Goal: Task Accomplishment & Management: Complete application form

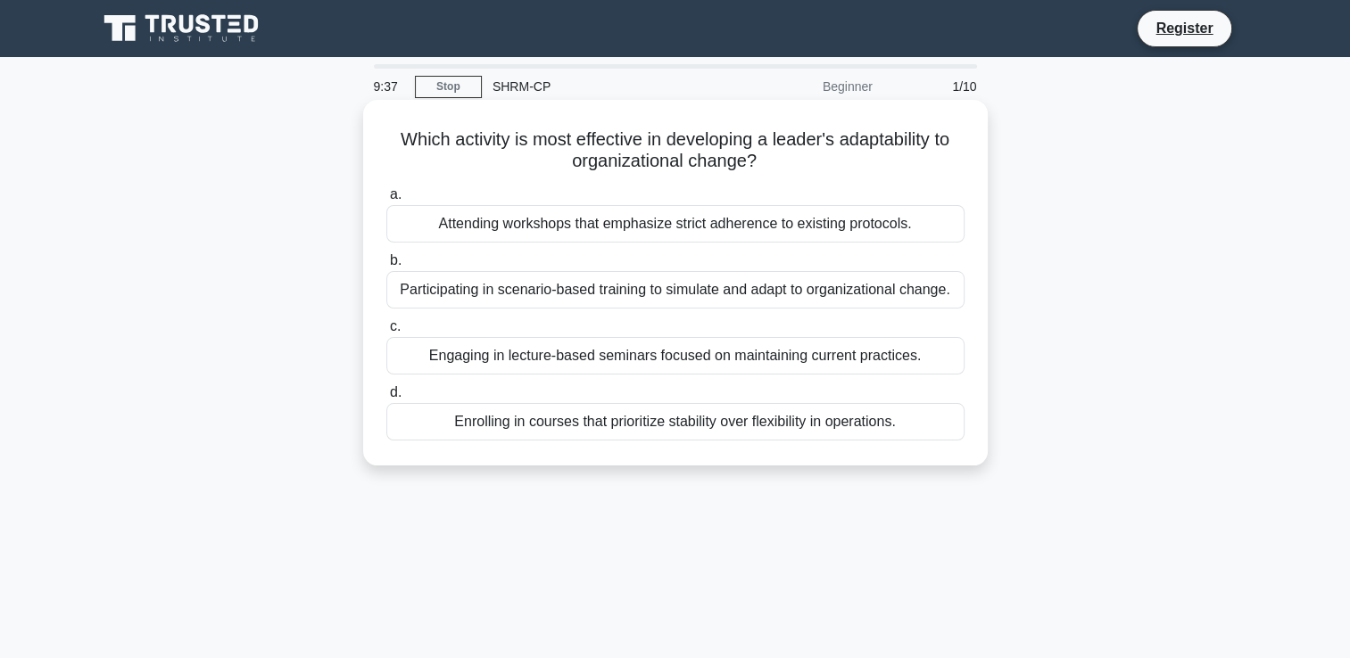
click at [789, 294] on div "Participating in scenario-based training to simulate and adapt to organizationa…" at bounding box center [675, 289] width 578 height 37
click at [386, 267] on input "b. Participating in scenario-based training to simulate and adapt to organizati…" at bounding box center [386, 261] width 0 height 12
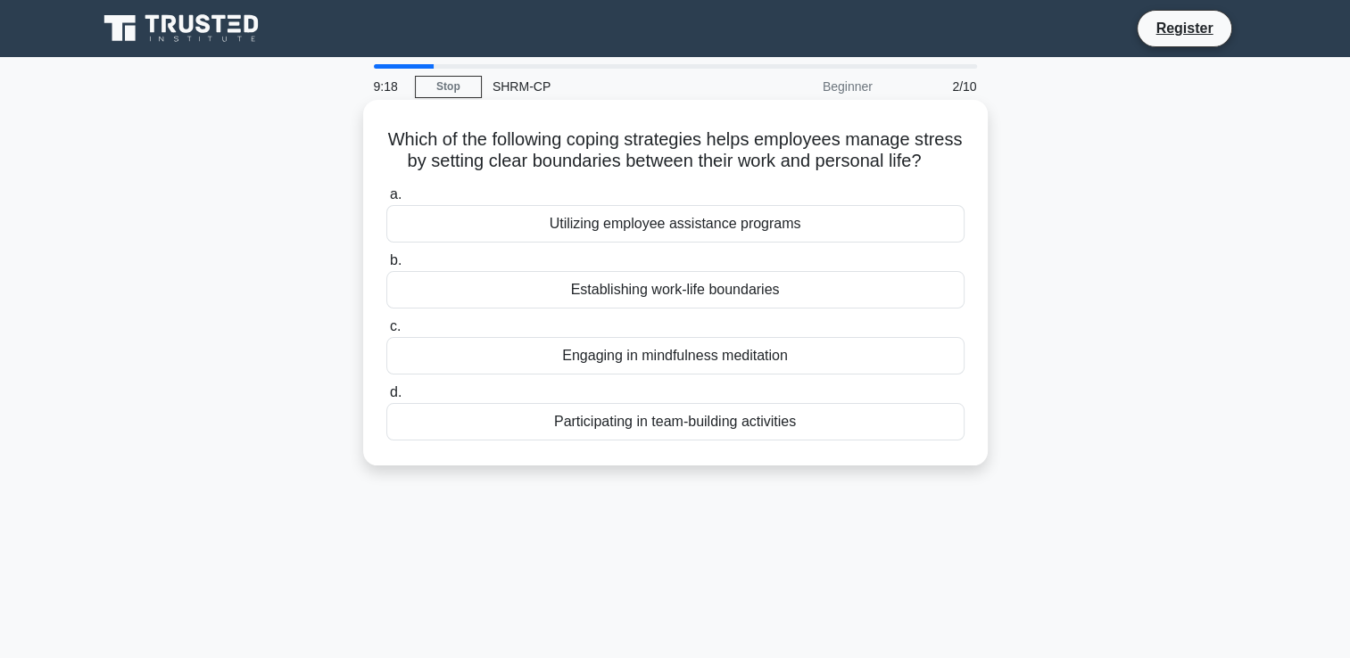
click at [768, 309] on div "Establishing work-life boundaries" at bounding box center [675, 289] width 578 height 37
click at [386, 267] on input "b. Establishing work-life boundaries" at bounding box center [386, 261] width 0 height 12
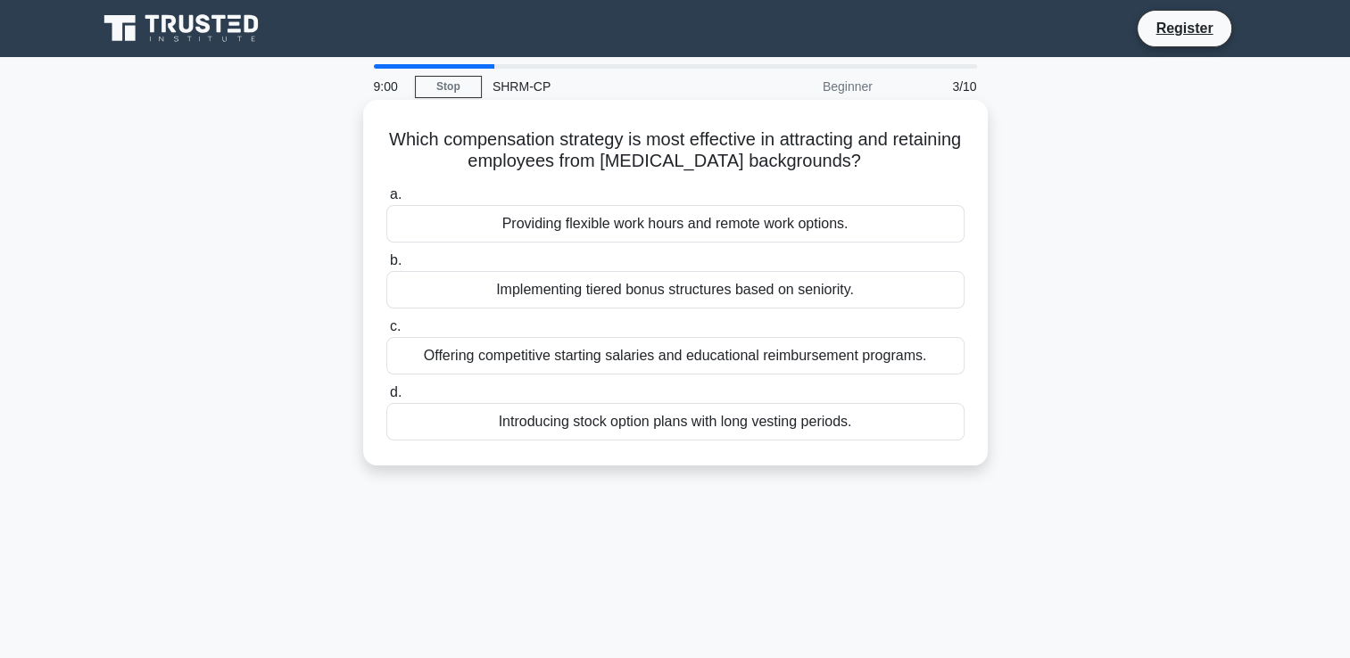
click at [741, 359] on div "Offering competitive starting salaries and educational reimbursement programs." at bounding box center [675, 355] width 578 height 37
click at [386, 333] on input "c. Offering competitive starting salaries and educational reimbursement program…" at bounding box center [386, 327] width 0 height 12
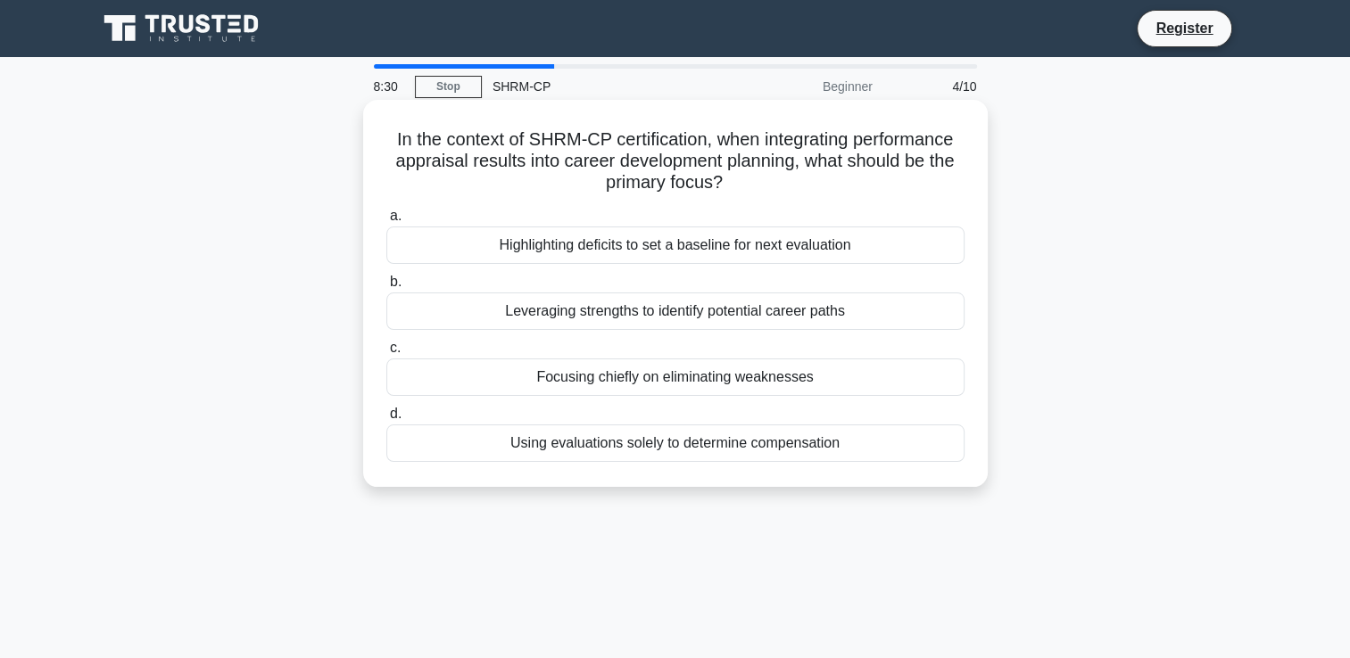
click at [867, 320] on div "Leveraging strengths to identify potential career paths" at bounding box center [675, 311] width 578 height 37
click at [386, 288] on input "b. Leveraging strengths to identify potential career paths" at bounding box center [386, 283] width 0 height 12
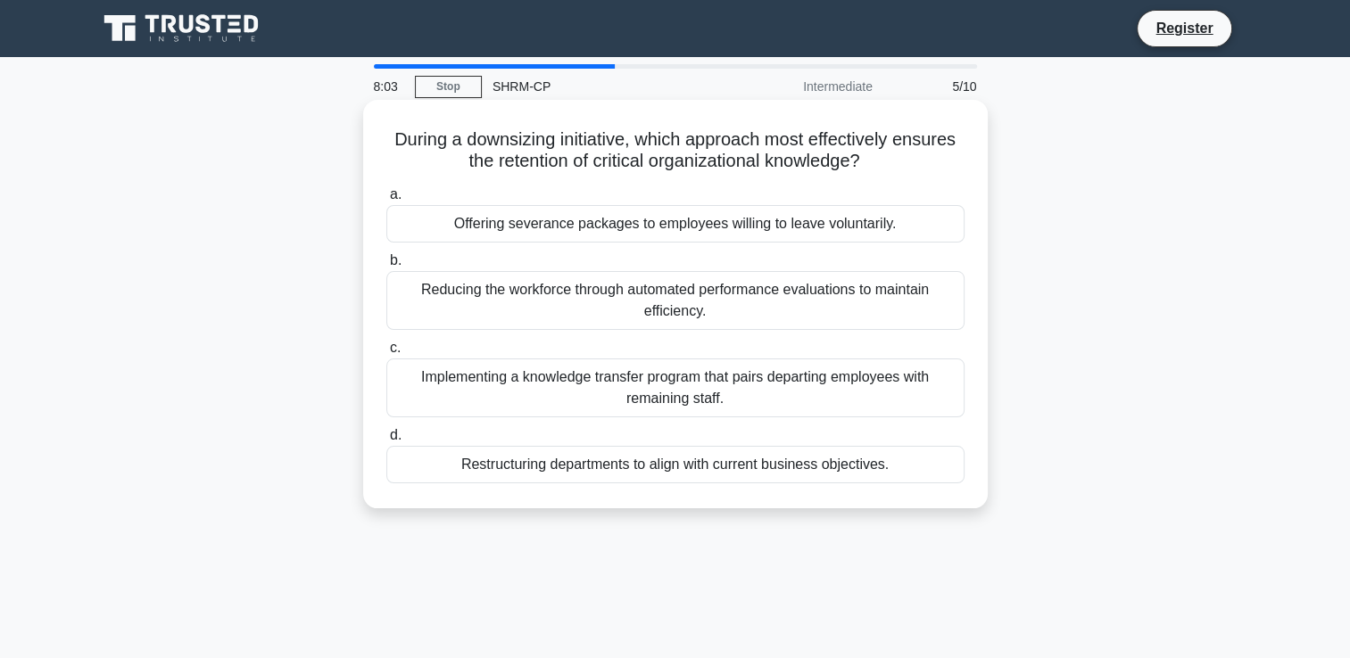
click at [841, 319] on div "Reducing the workforce through automated performance evaluations to maintain ef…" at bounding box center [675, 300] width 578 height 59
click at [386, 267] on input "b. Reducing the workforce through automated performance evaluations to maintain…" at bounding box center [386, 261] width 0 height 12
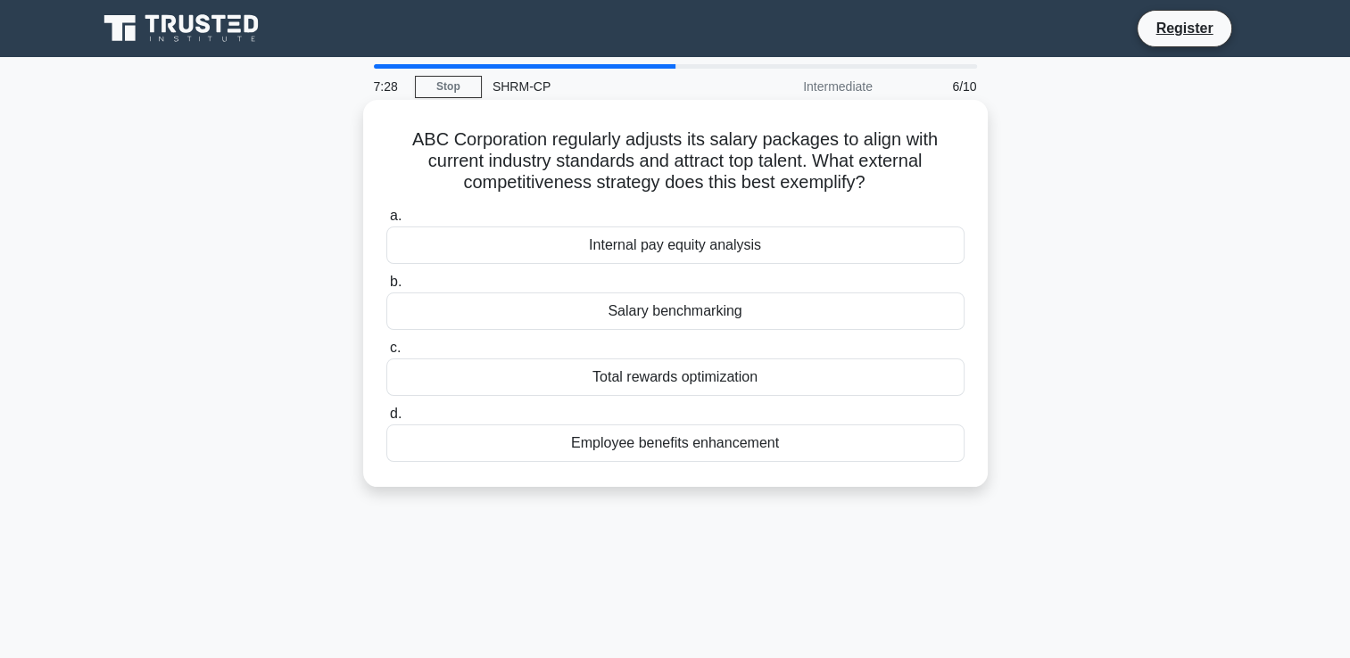
click at [735, 310] on div "Salary benchmarking" at bounding box center [675, 311] width 578 height 37
click at [386, 288] on input "b. Salary benchmarking" at bounding box center [386, 283] width 0 height 12
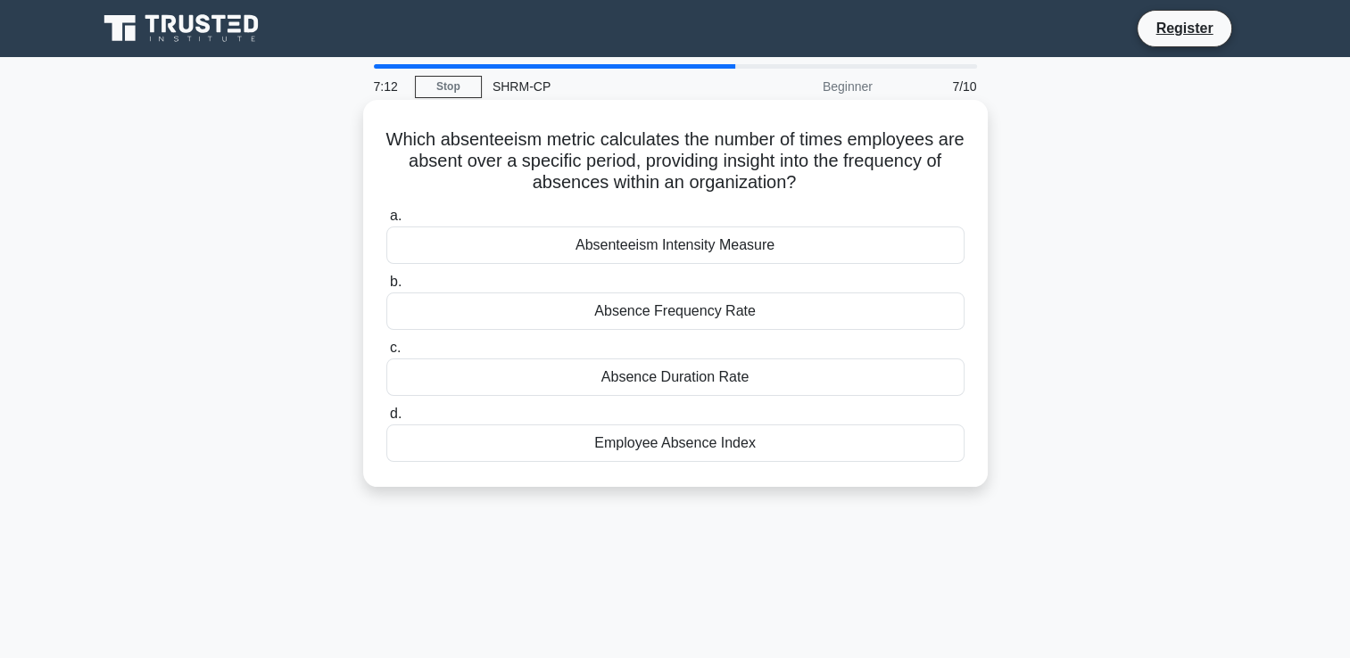
click at [803, 440] on div "Employee Absence Index" at bounding box center [675, 443] width 578 height 37
click at [386, 420] on input "d. Employee Absence Index" at bounding box center [386, 415] width 0 height 12
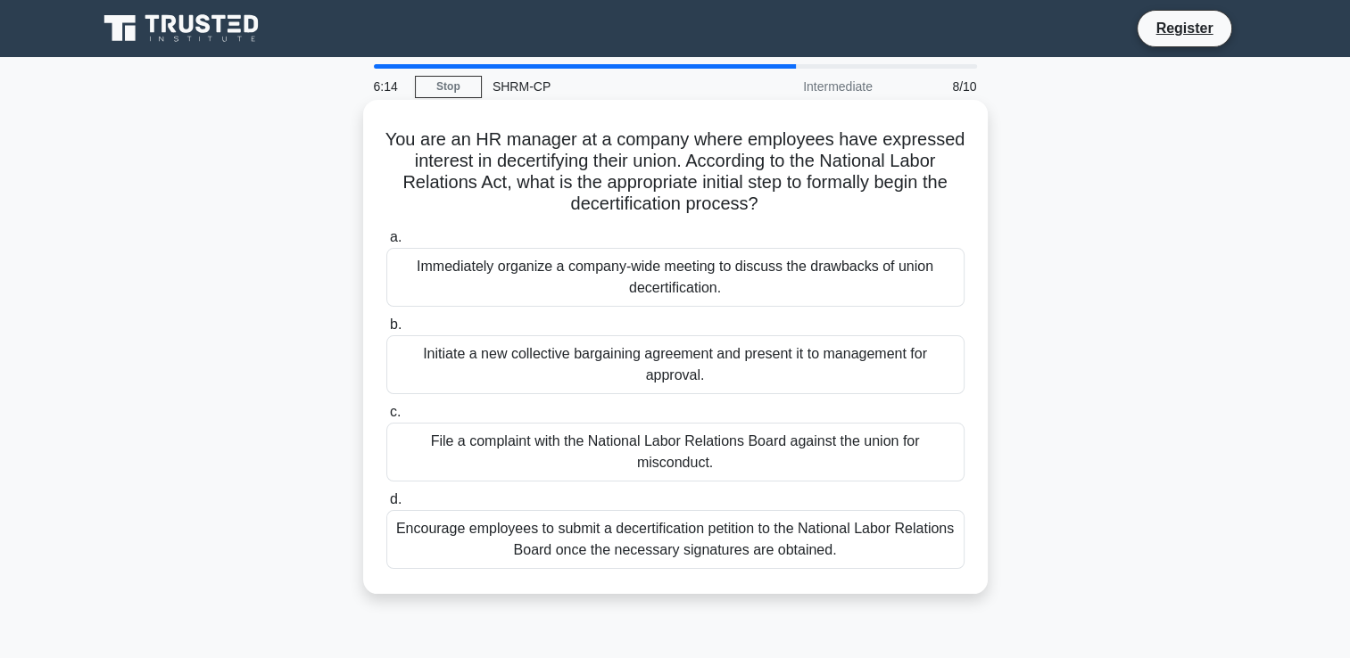
click at [800, 542] on div "Encourage employees to submit a decertification petition to the National Labor …" at bounding box center [675, 539] width 578 height 59
click at [386, 506] on input "d. Encourage employees to submit a decertification petition to the National Lab…" at bounding box center [386, 500] width 0 height 12
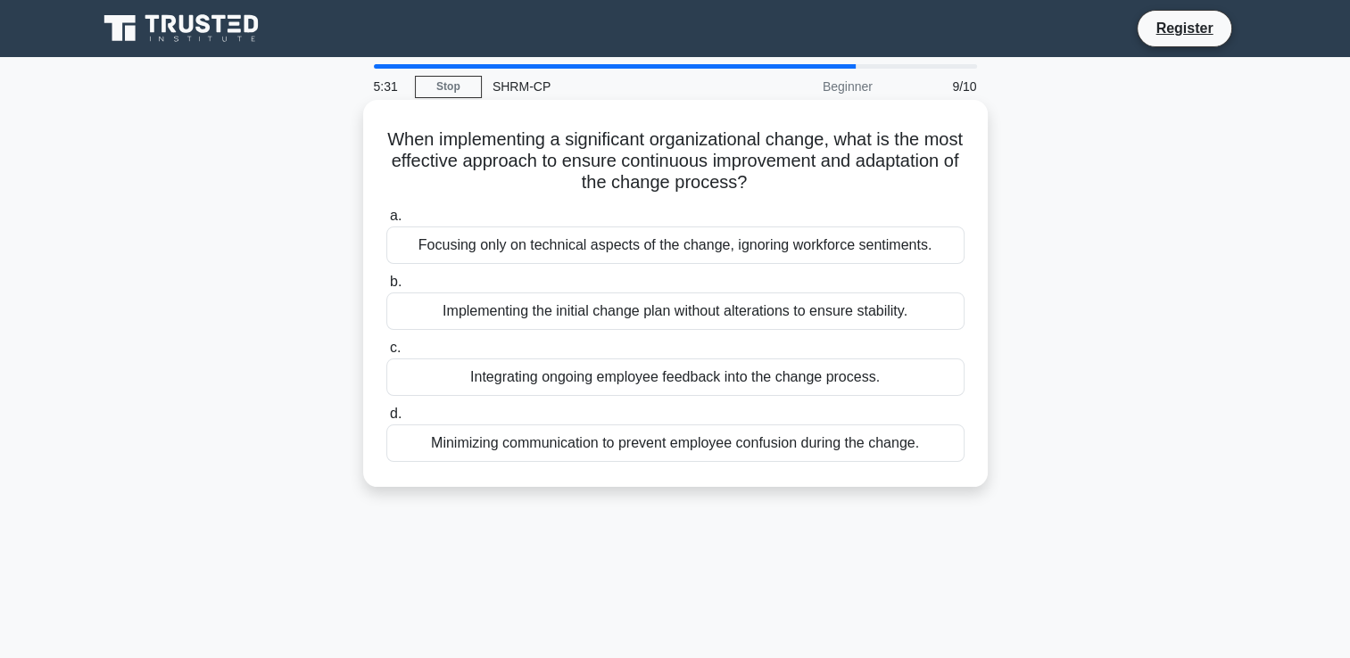
click at [773, 390] on div "Integrating ongoing employee feedback into the change process." at bounding box center [675, 377] width 578 height 37
click at [386, 354] on input "c. Integrating ongoing employee feedback into the change process." at bounding box center [386, 349] width 0 height 12
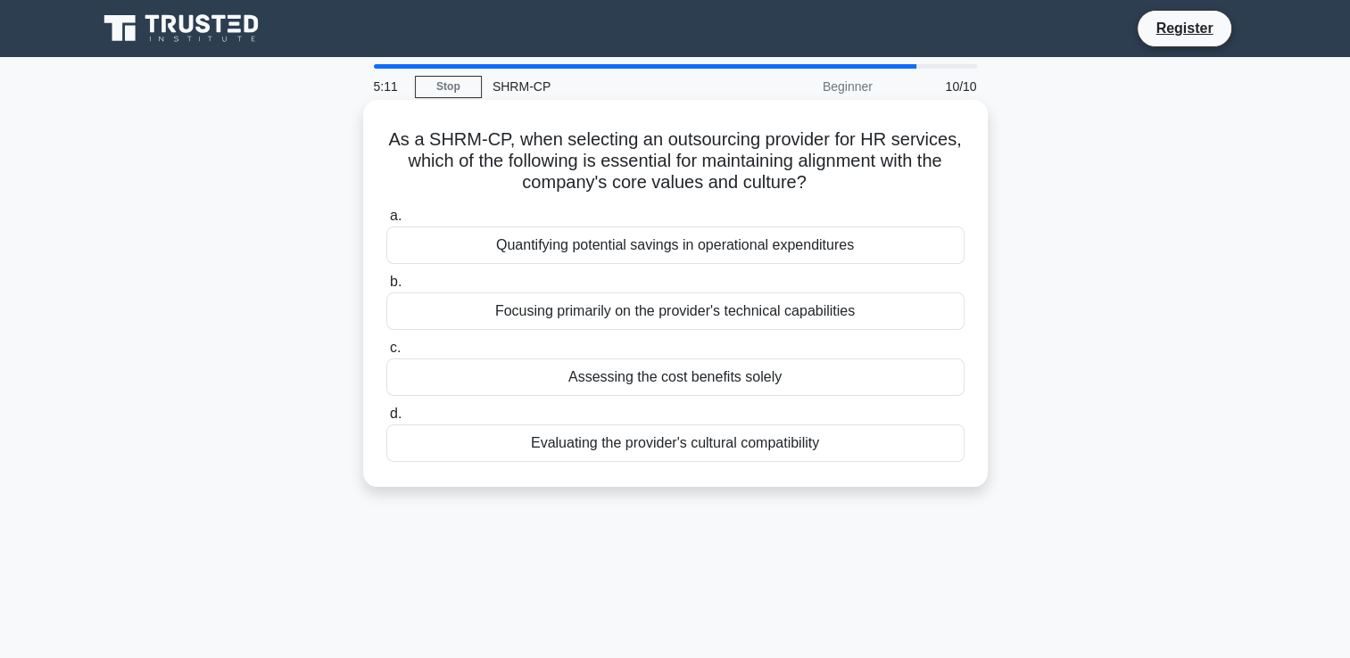
click at [744, 252] on div "Quantifying potential savings in operational expenditures" at bounding box center [675, 245] width 578 height 37
click at [386, 222] on input "a. Quantifying potential savings in operational expenditures" at bounding box center [386, 217] width 0 height 12
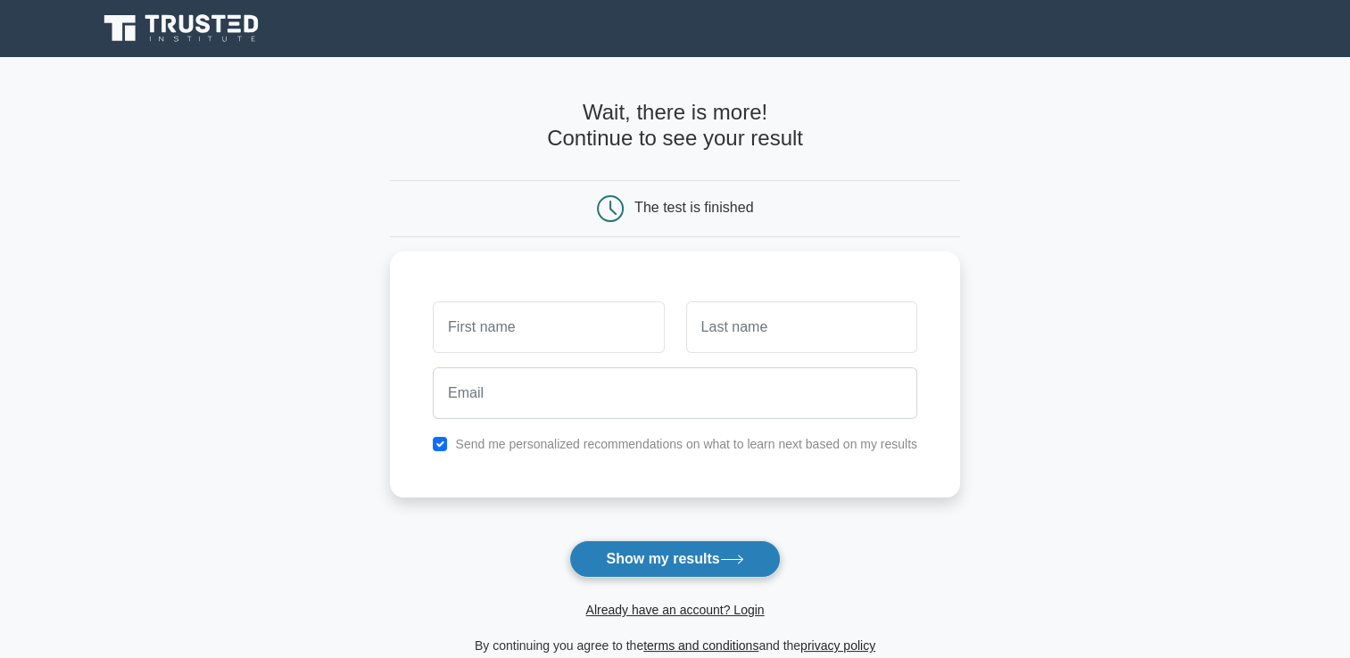
click at [661, 562] on button "Show my results" at bounding box center [674, 559] width 211 height 37
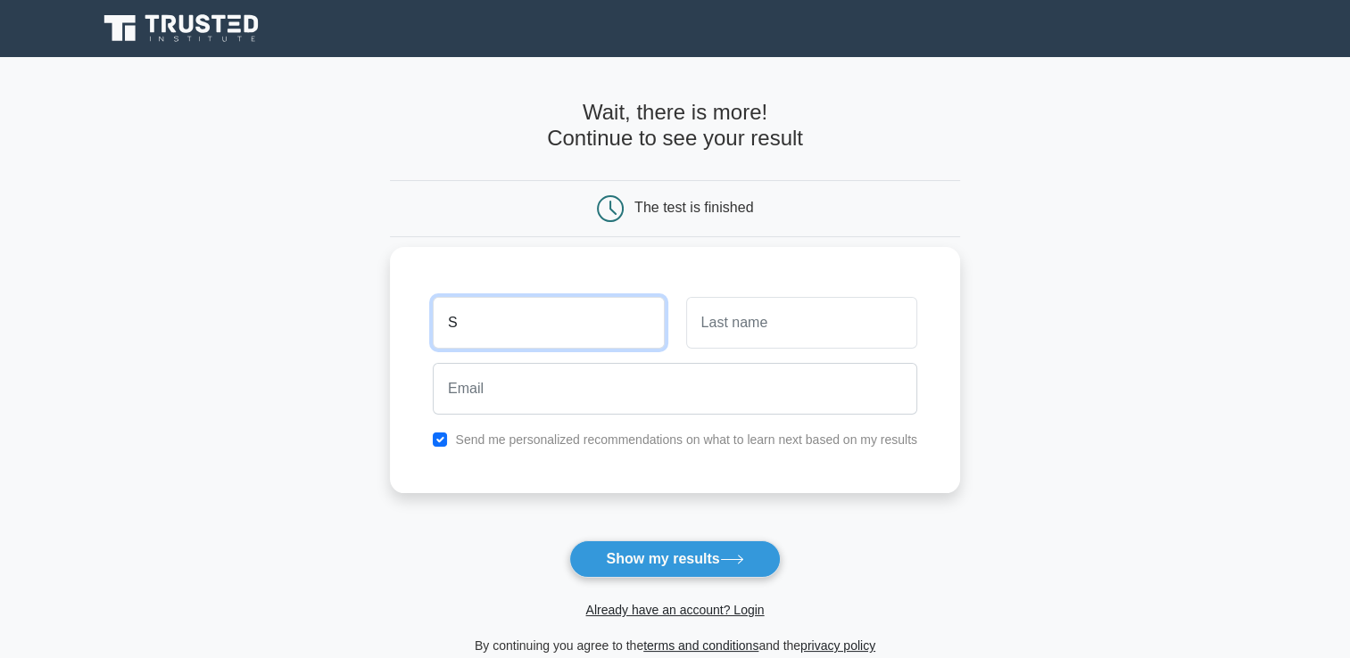
type input "S"
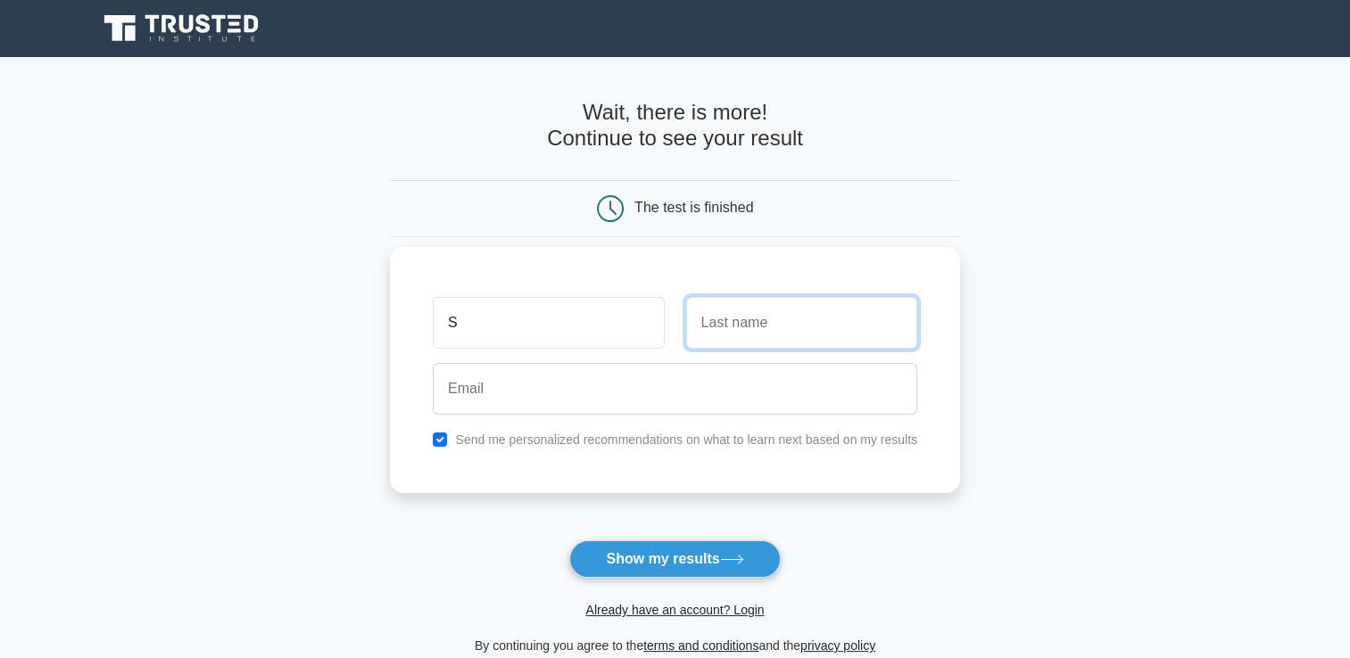
click at [775, 325] on input "text" at bounding box center [801, 323] width 231 height 52
type input "R"
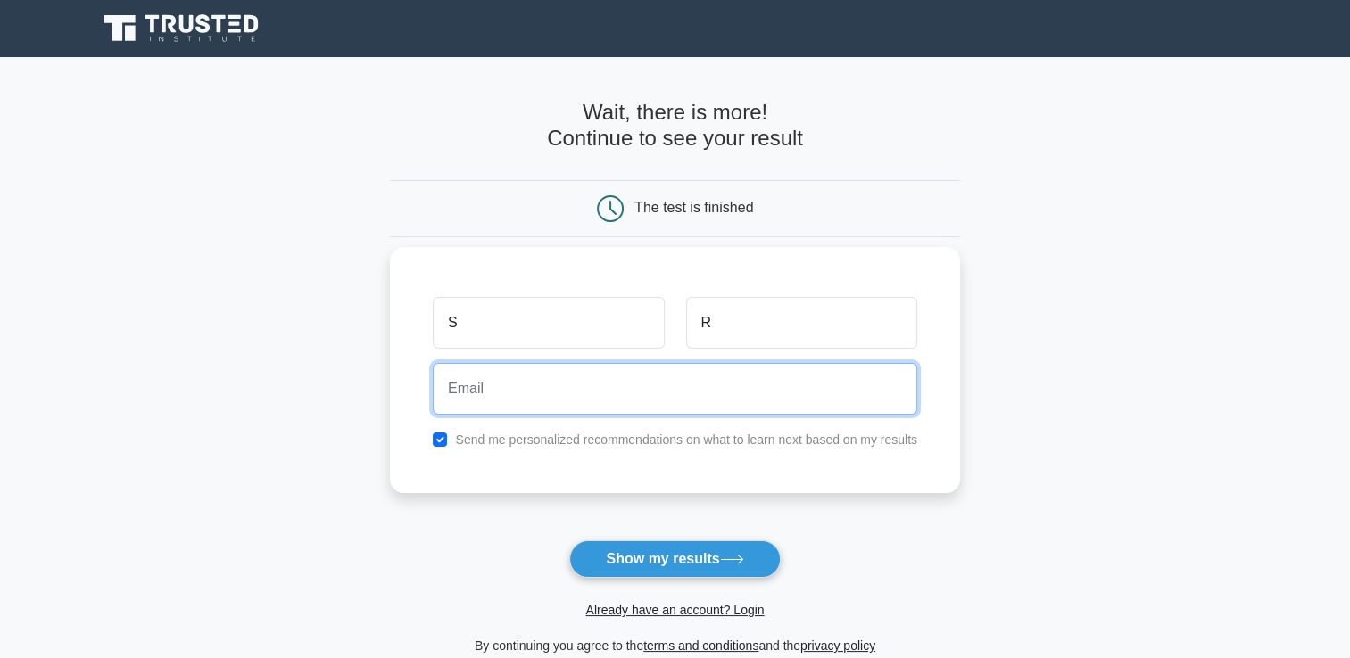
type input "[EMAIL_ADDRESS][DOMAIN_NAME]"
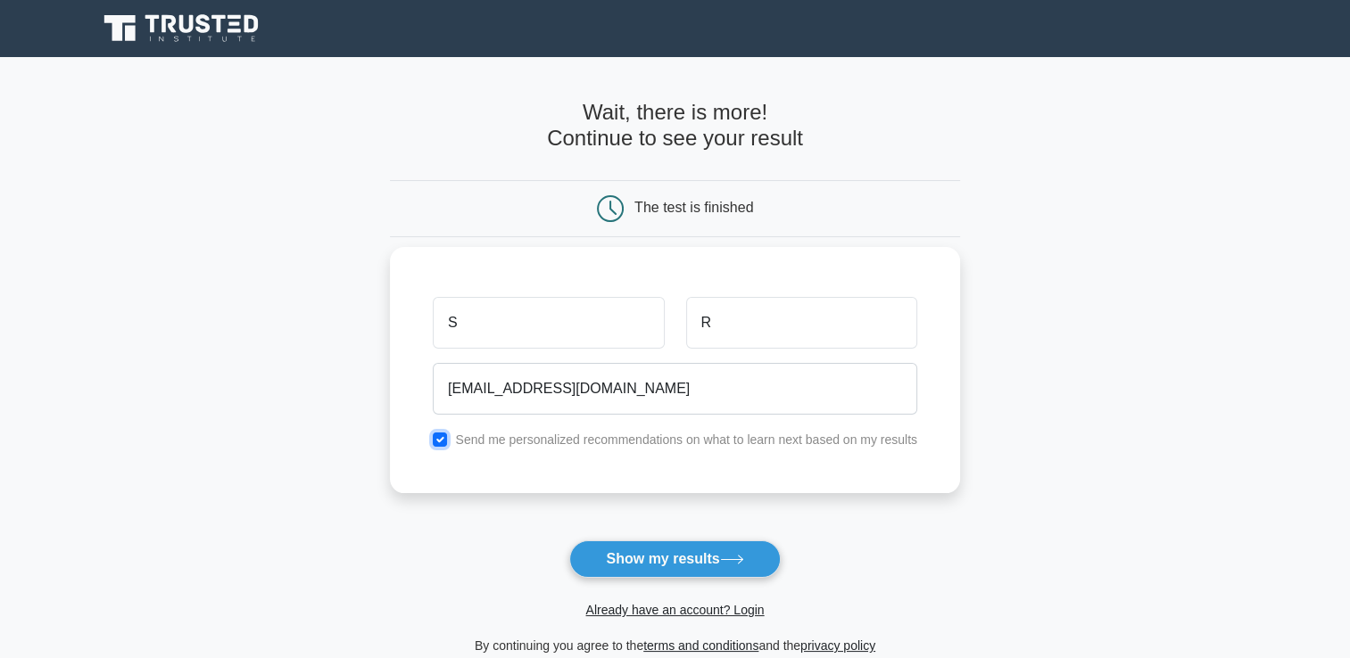
click at [444, 443] on input "checkbox" at bounding box center [440, 440] width 14 height 14
checkbox input "false"
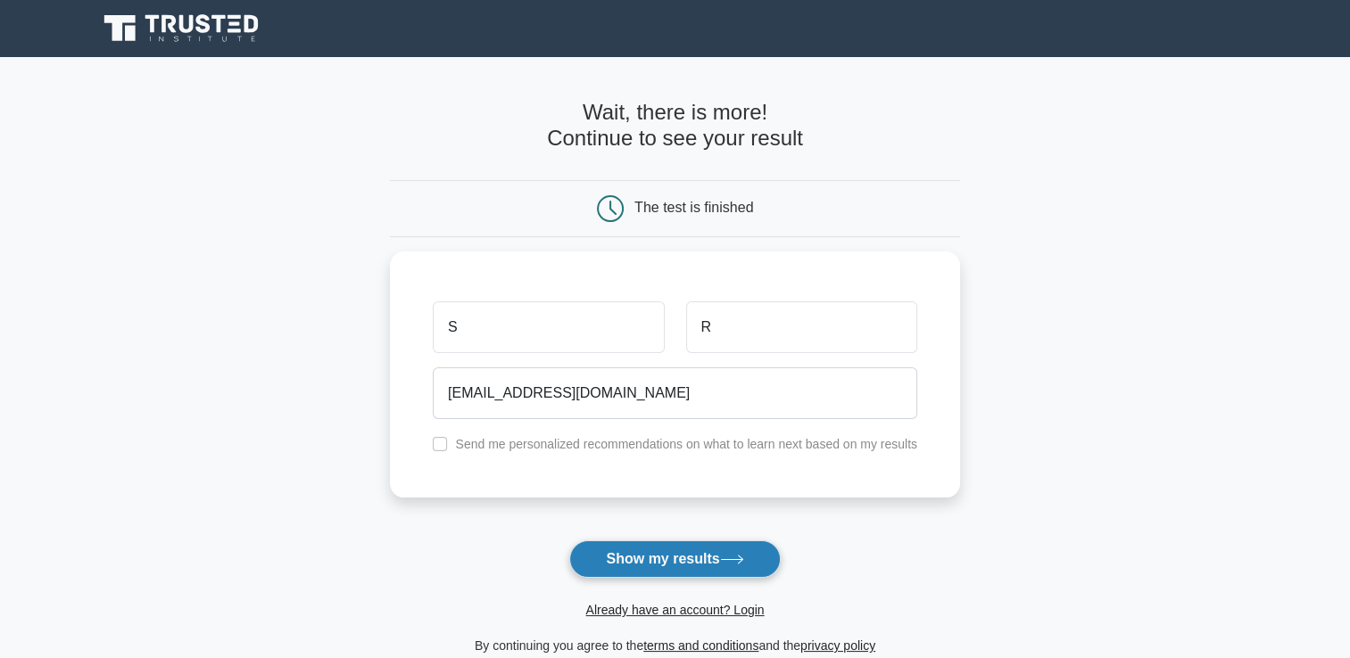
click at [687, 572] on button "Show my results" at bounding box center [674, 559] width 211 height 37
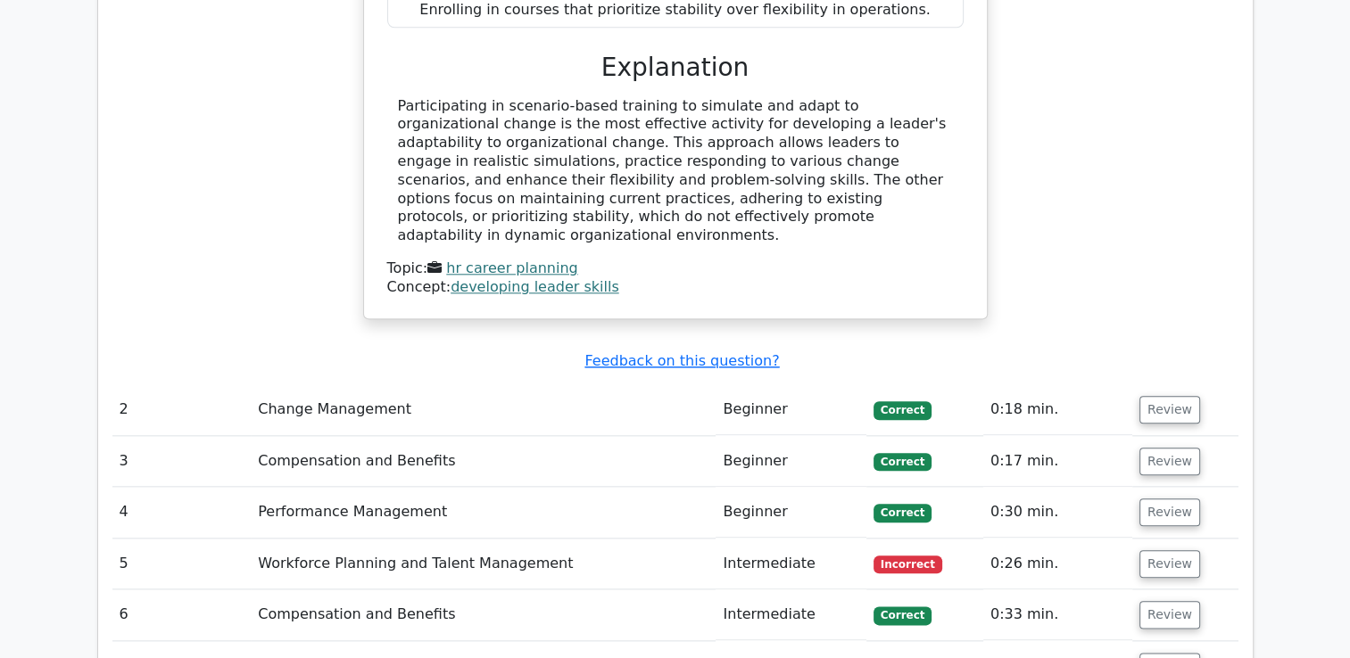
scroll to position [1963, 0]
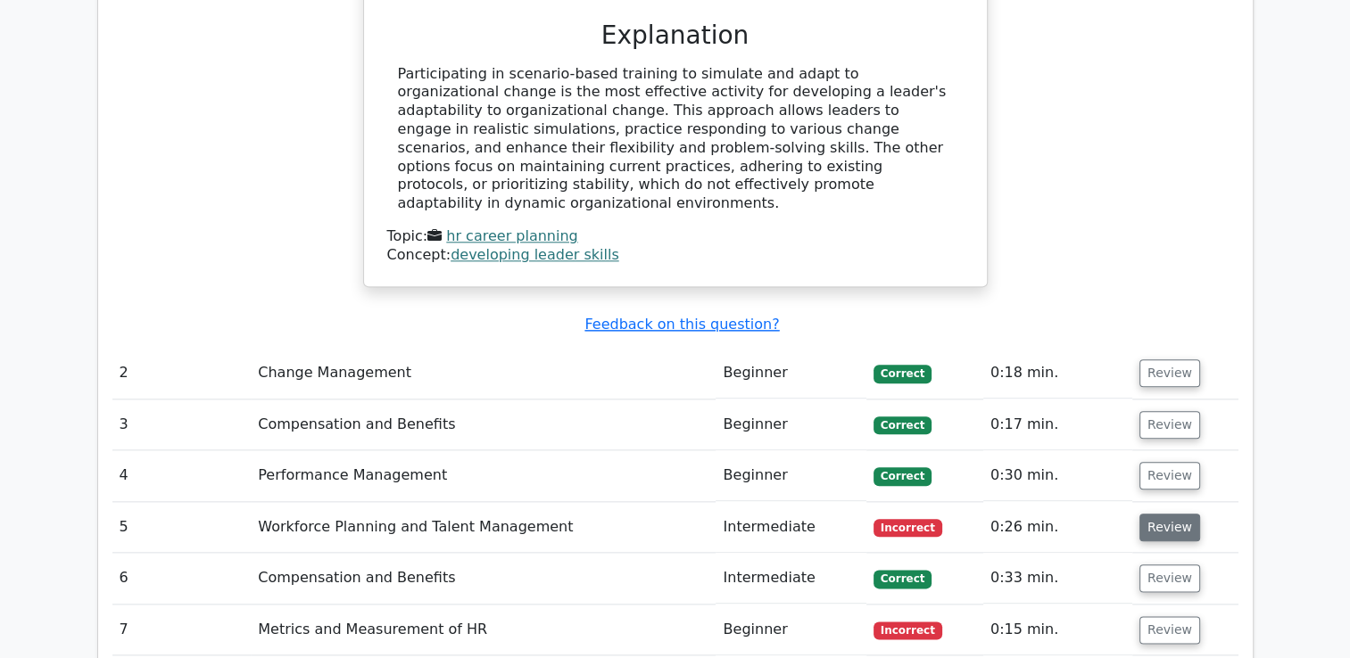
click at [1163, 514] on button "Review" at bounding box center [1169, 528] width 61 height 28
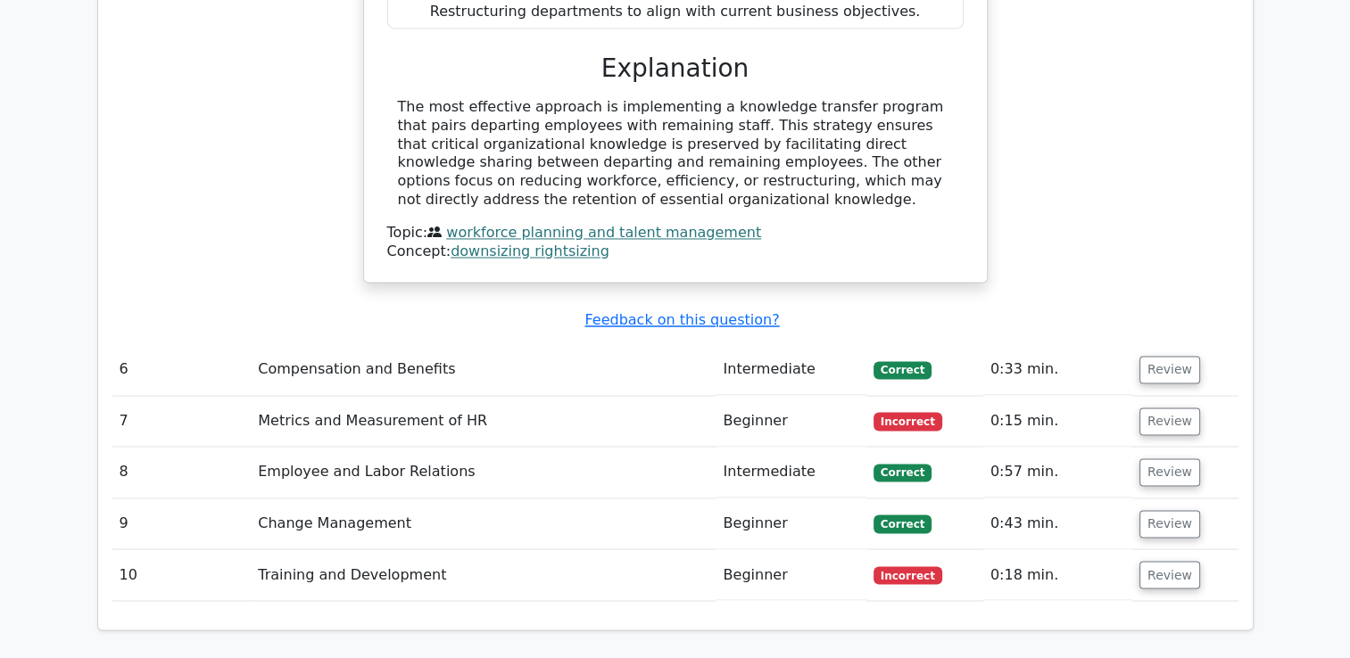
scroll to position [2855, 0]
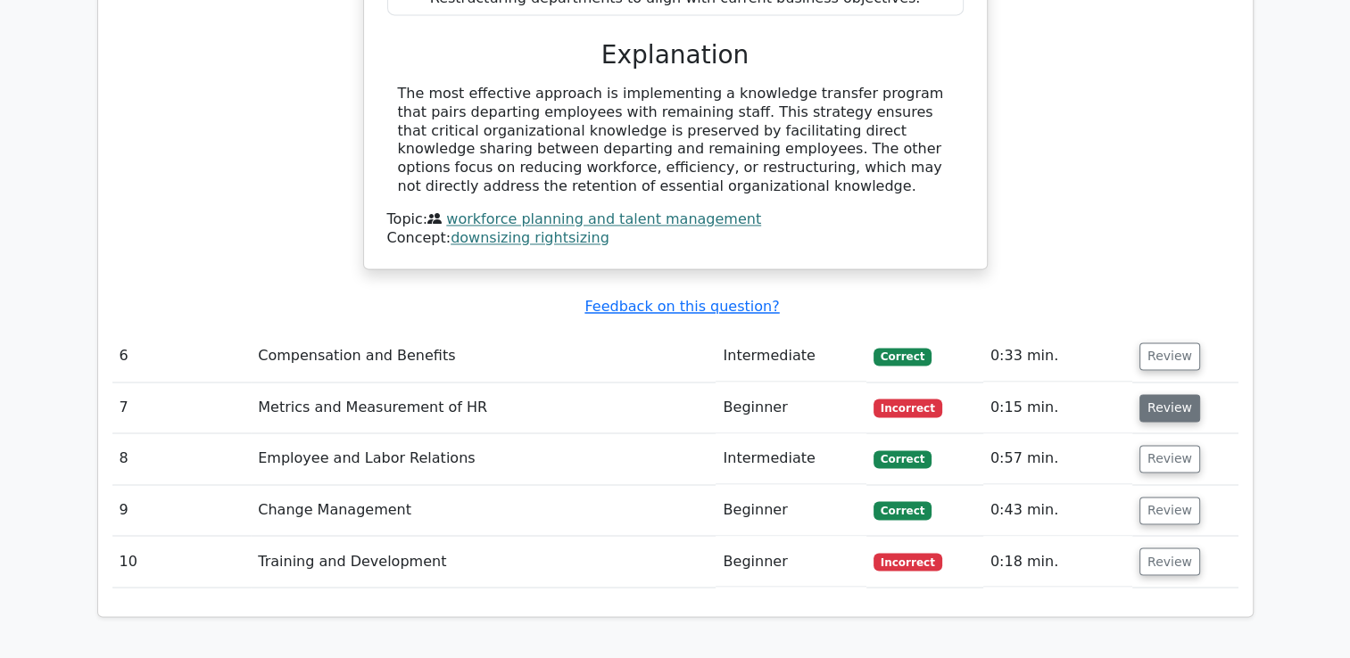
click at [1160, 394] on button "Review" at bounding box center [1169, 408] width 61 height 28
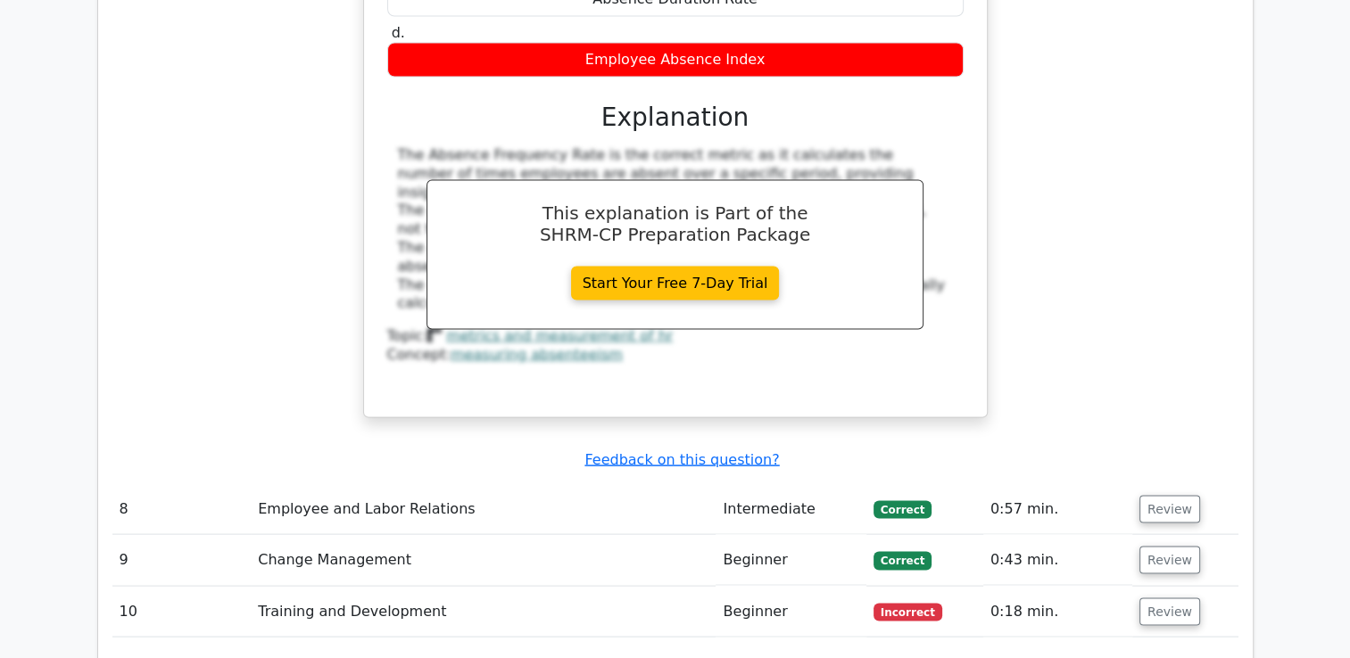
scroll to position [3569, 0]
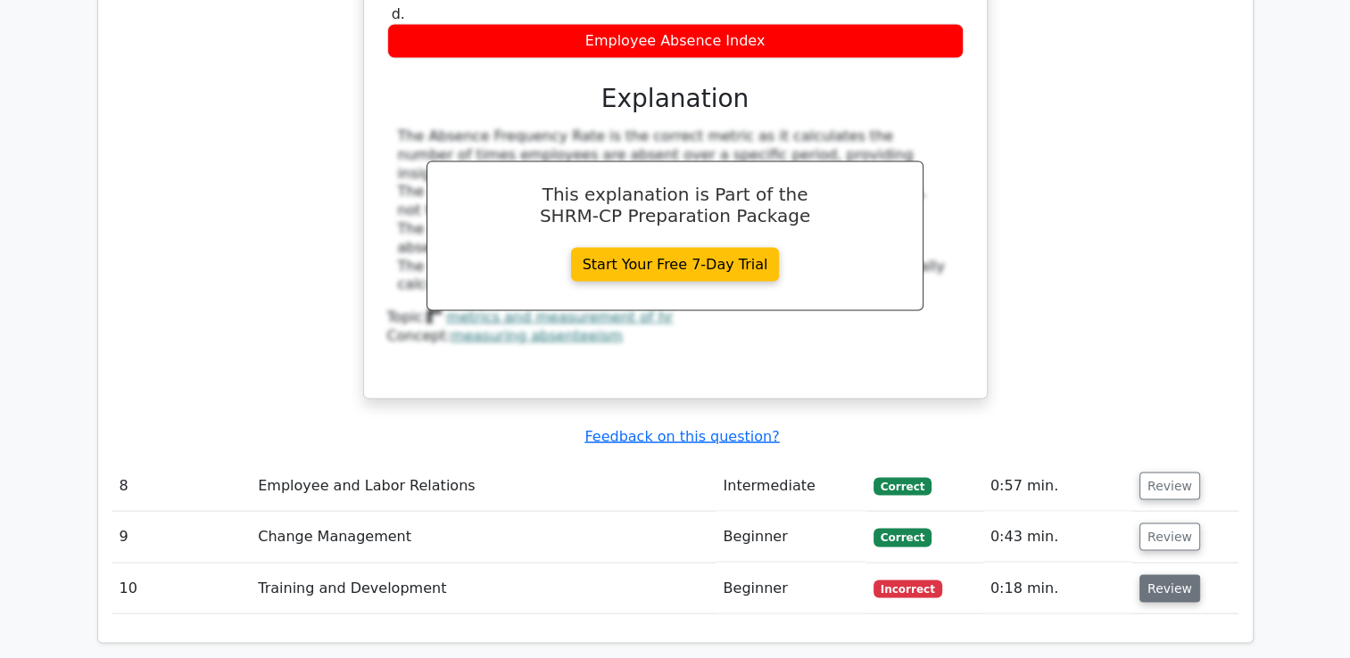
click at [1178, 575] on button "Review" at bounding box center [1169, 589] width 61 height 28
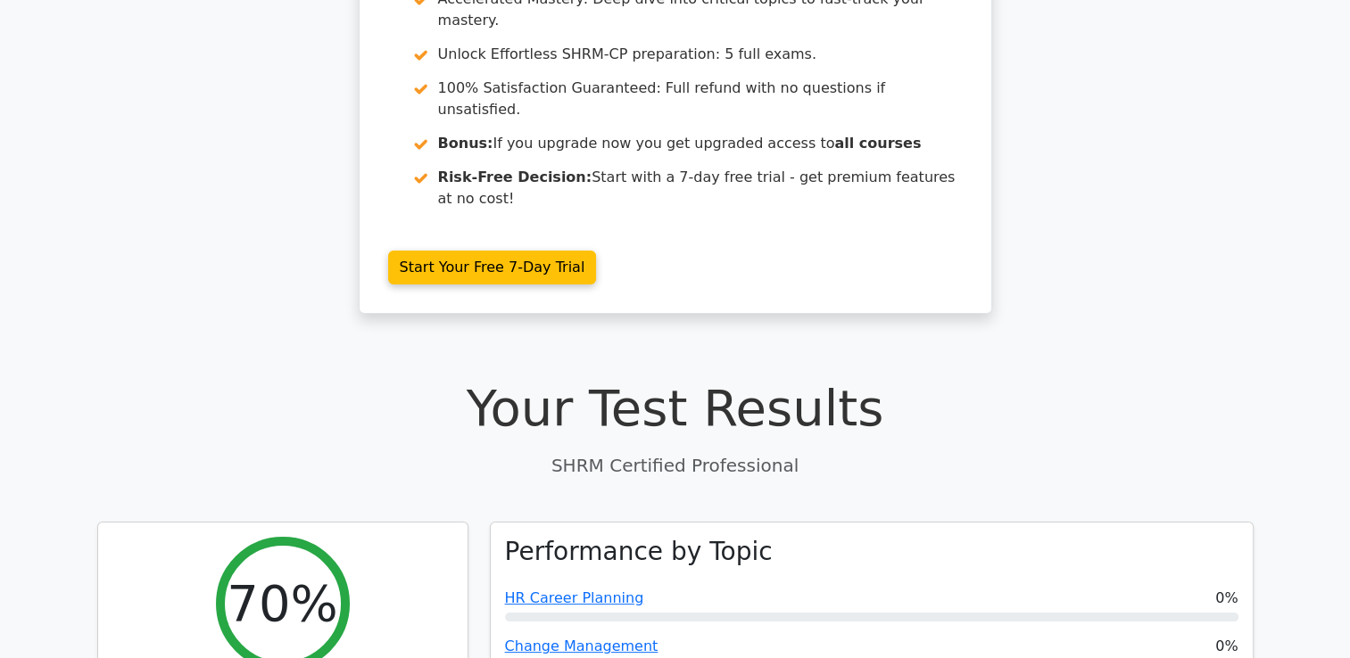
scroll to position [0, 0]
